Goal: Navigation & Orientation: Find specific page/section

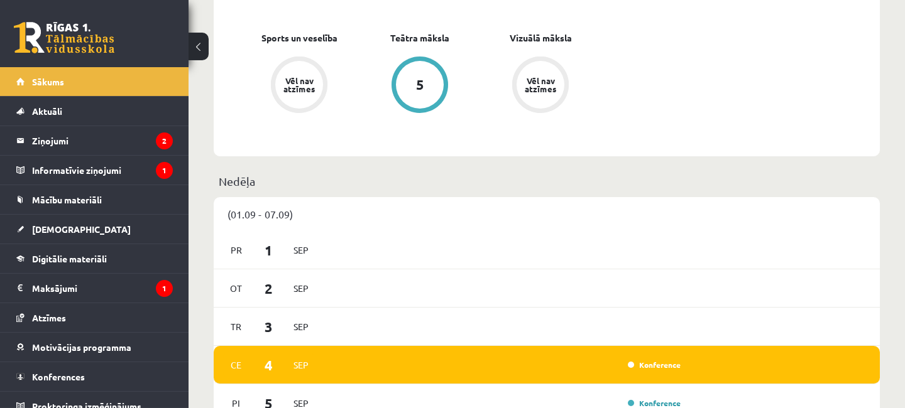
scroll to position [882, 0]
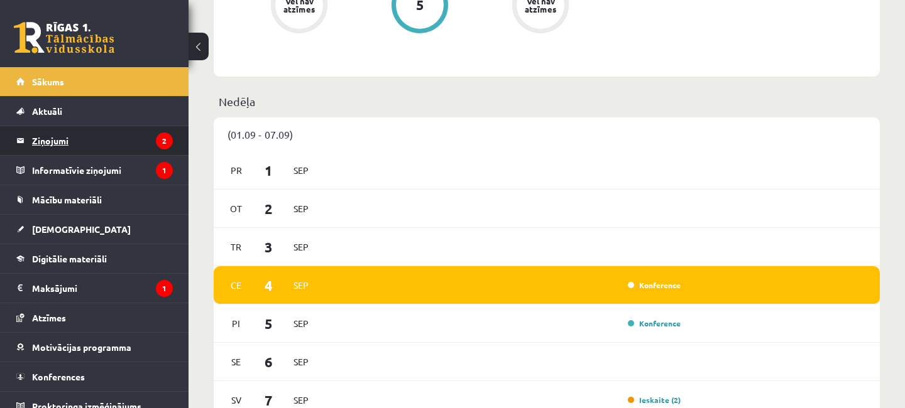
click at [69, 135] on legend "Ziņojumi 2" at bounding box center [102, 140] width 141 height 29
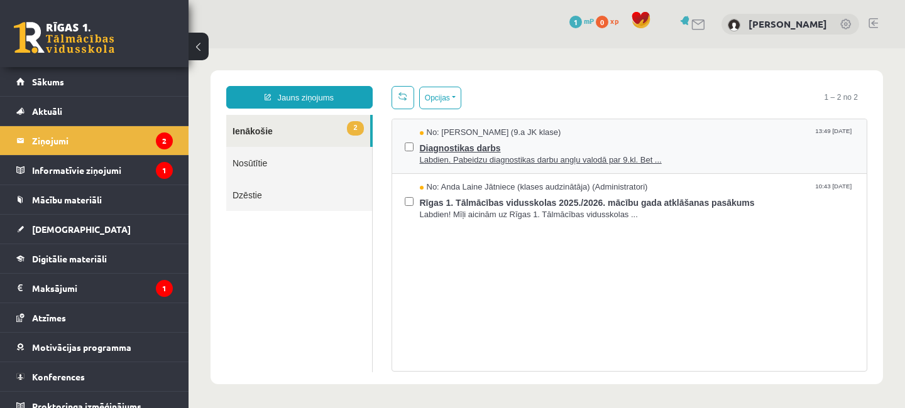
click at [551, 159] on span "Labdien. Pabeidzu diagnostikas darbu angļu valodā par 9.kl. Bet ..." at bounding box center [637, 161] width 435 height 12
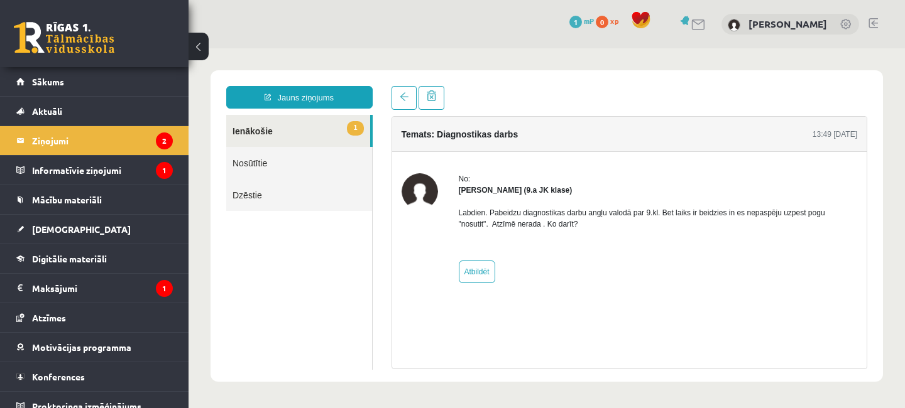
click at [253, 131] on link "1 Ienākošie" at bounding box center [298, 131] width 144 height 32
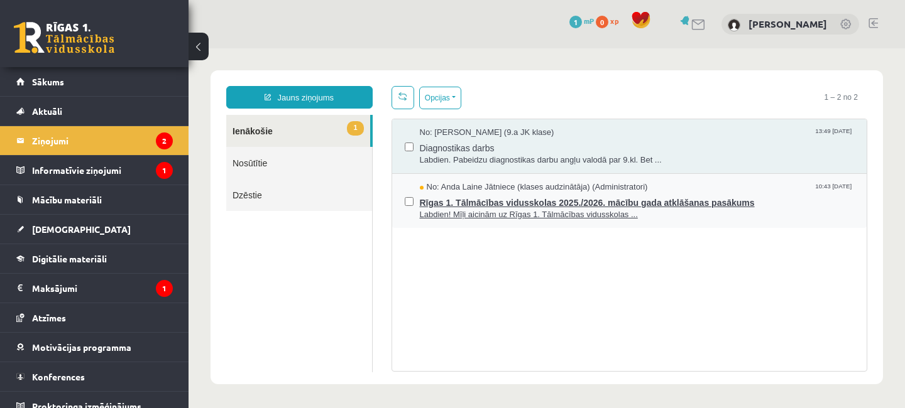
click at [532, 206] on span "Rīgas 1. Tālmācības vidusskolas 2025./2026. mācību gada atklāšanas pasākums" at bounding box center [637, 202] width 435 height 16
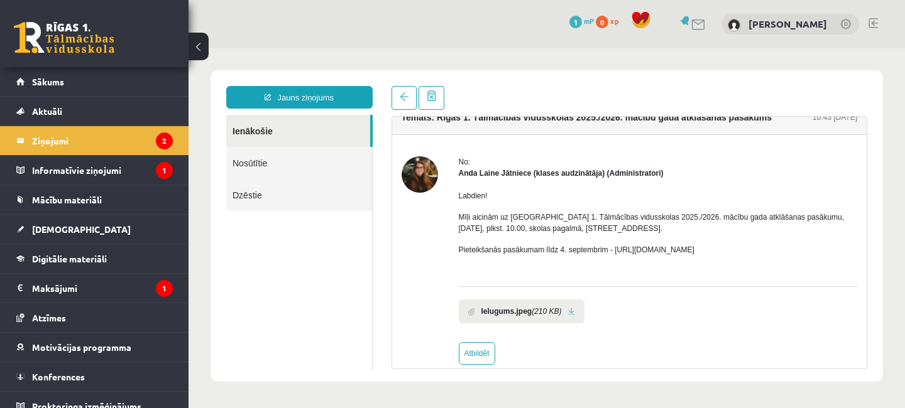
scroll to position [35, 0]
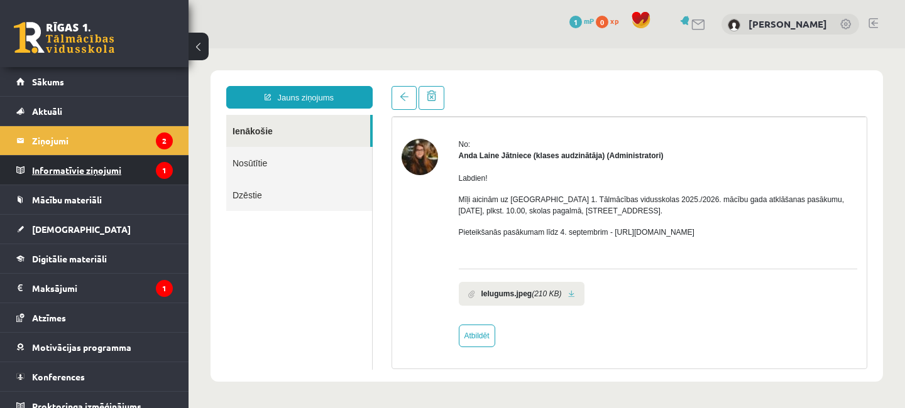
click at [91, 174] on legend "Informatīvie ziņojumi 1" at bounding box center [102, 170] width 141 height 29
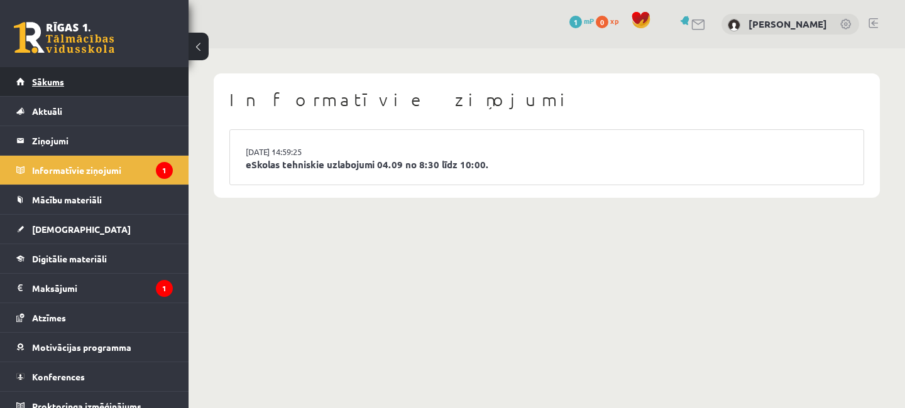
click at [51, 84] on span "Sākums" at bounding box center [48, 81] width 32 height 11
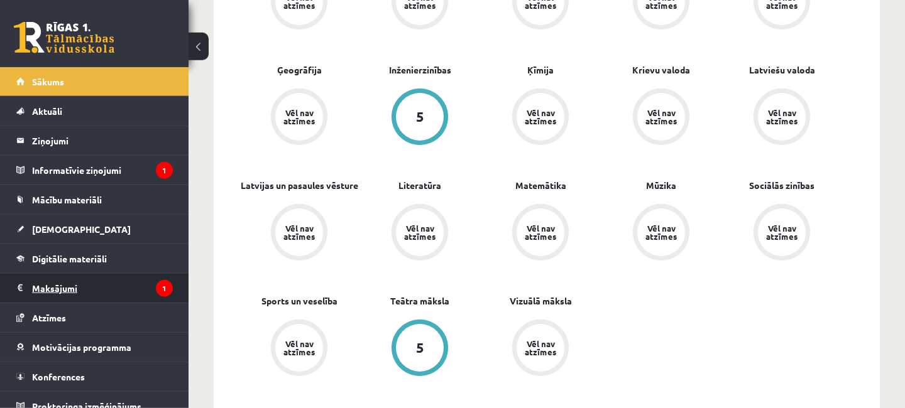
scroll to position [611, 0]
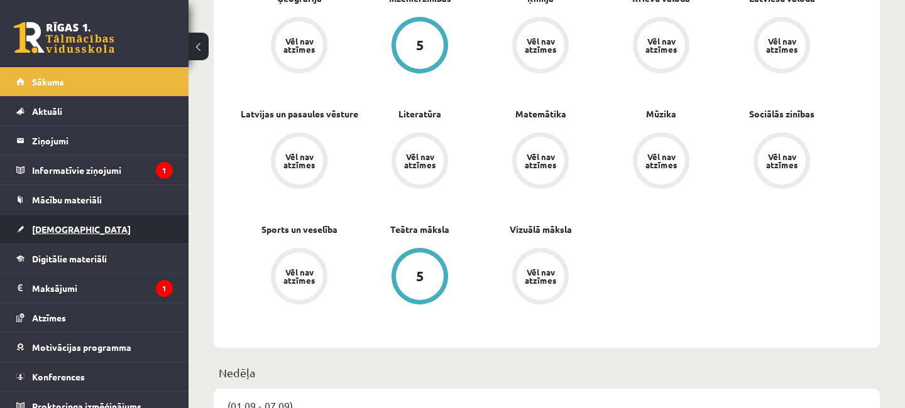
click at [88, 225] on link "[DEMOGRAPHIC_DATA]" at bounding box center [94, 229] width 156 height 29
